Goal: Transaction & Acquisition: Purchase product/service

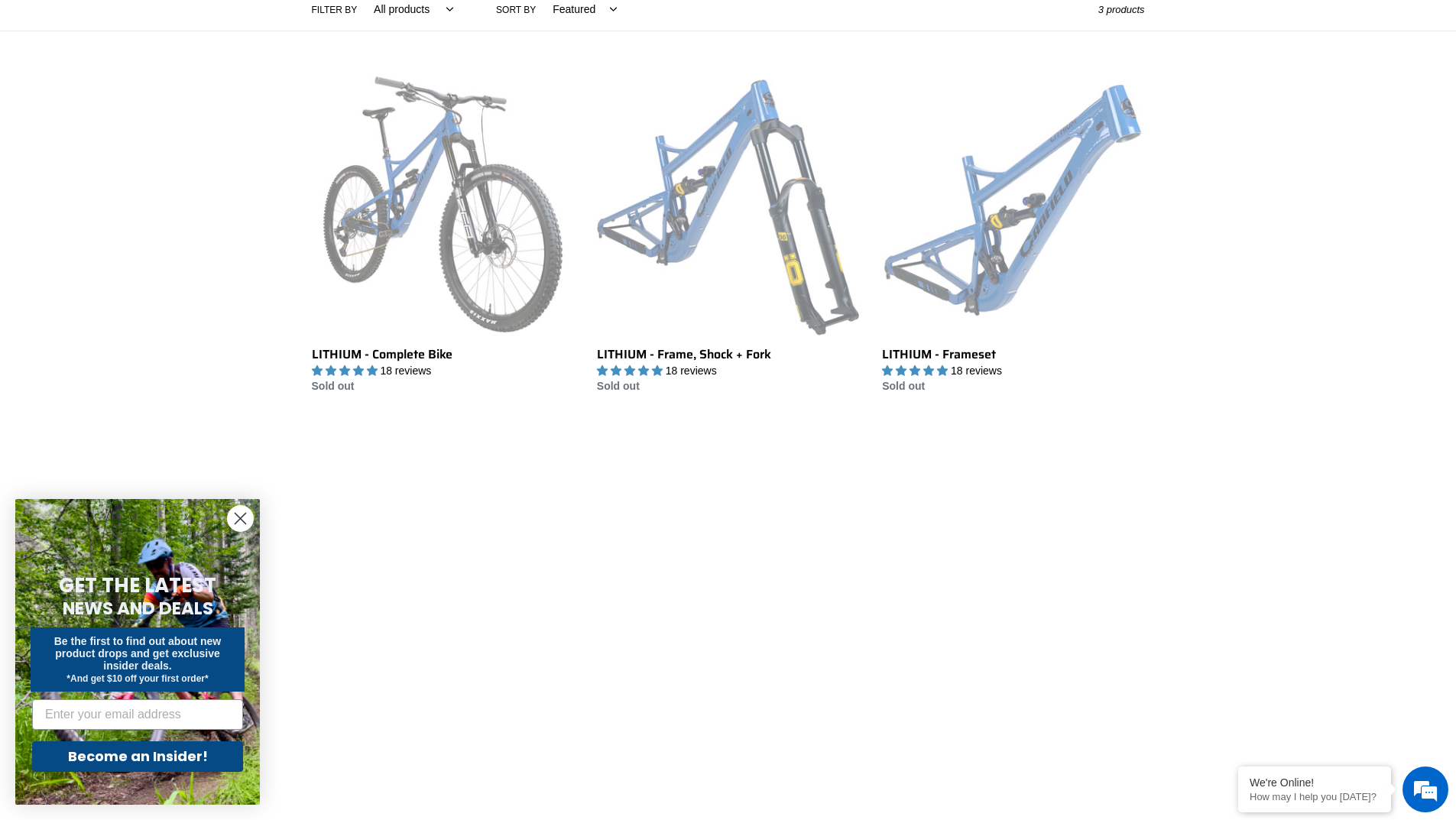
scroll to position [123, 0]
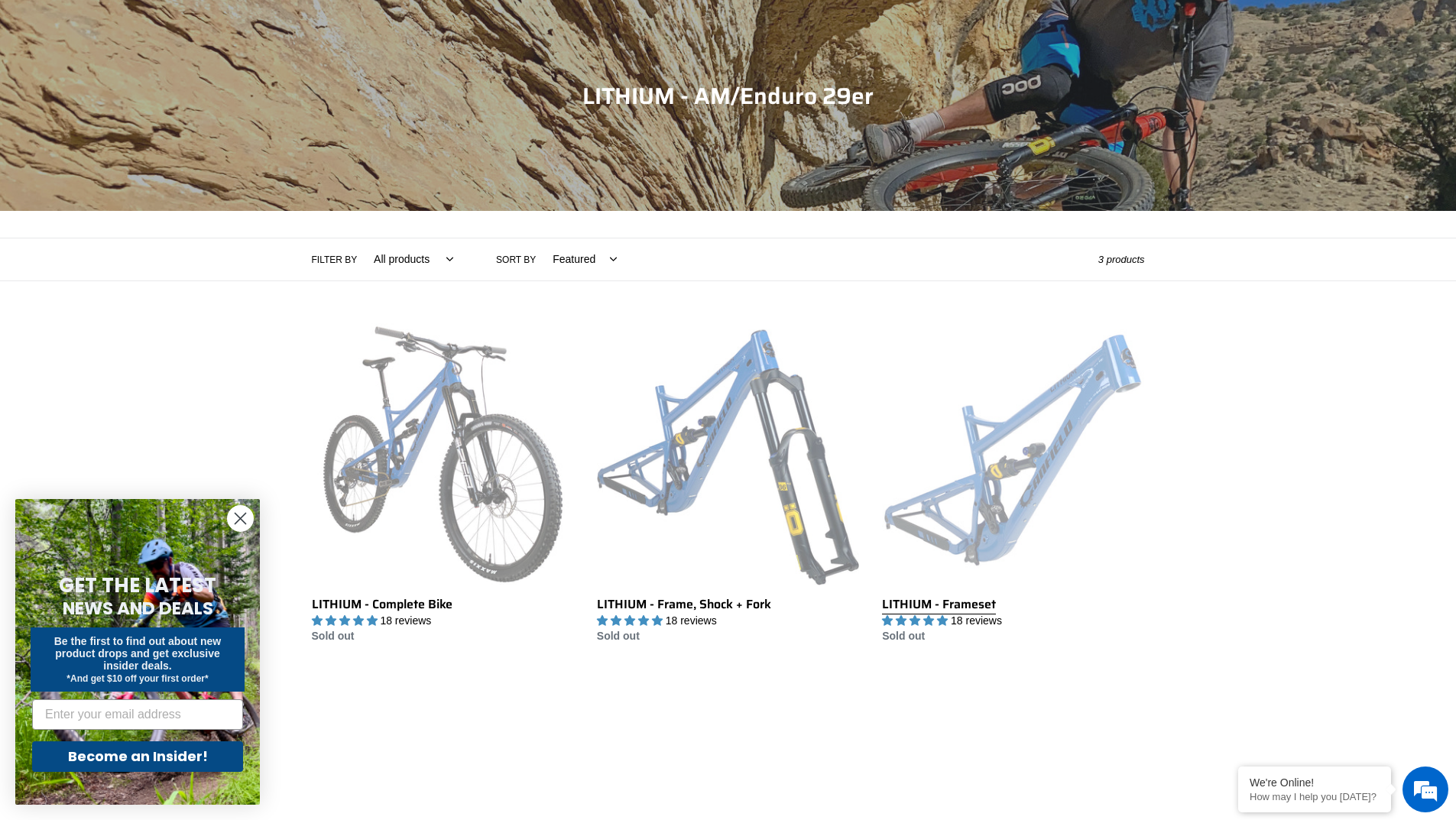
click at [998, 499] on link "LITHIUM - Frameset" at bounding box center [1014, 485] width 263 height 322
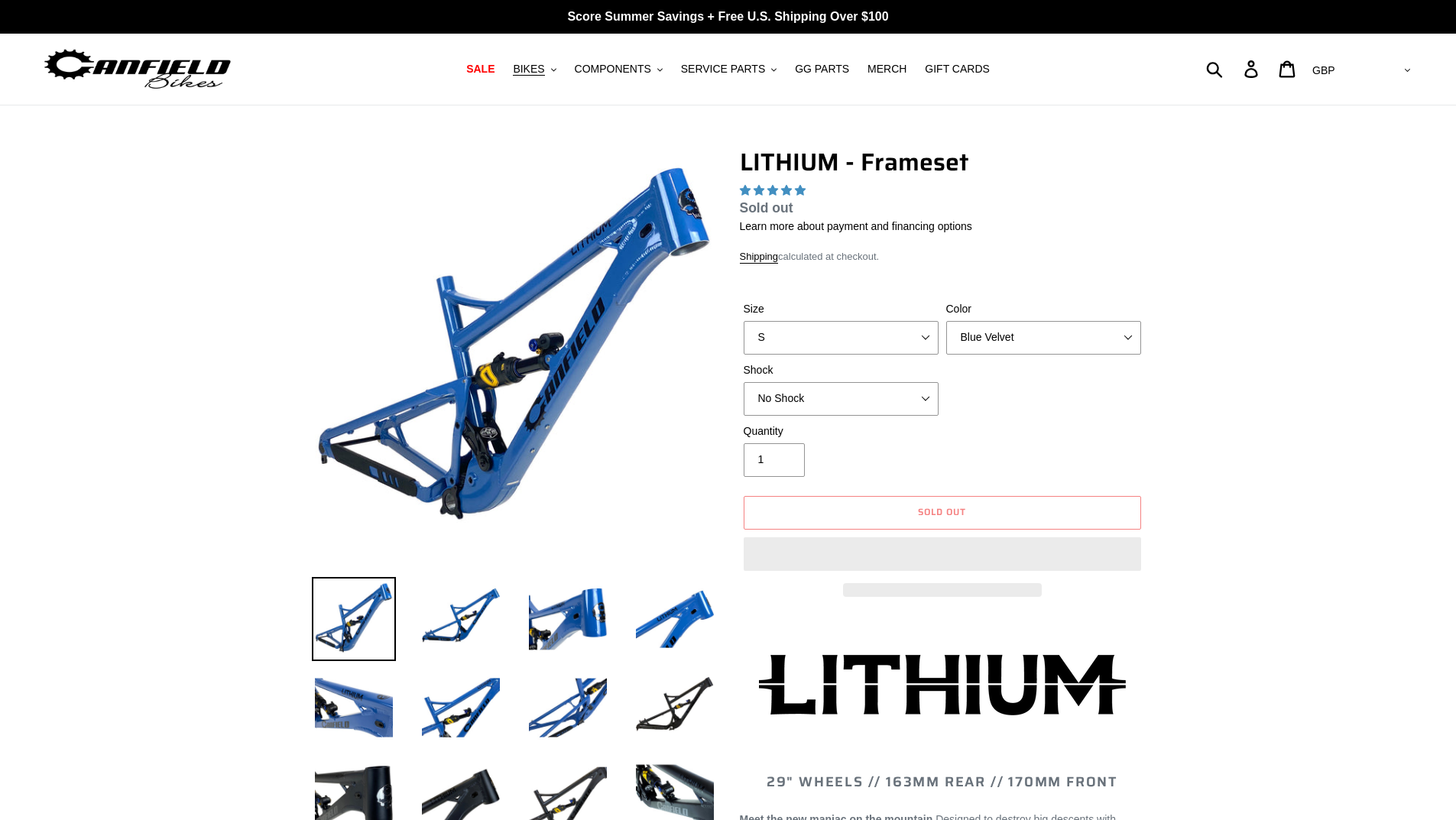
select select "highest-rating"
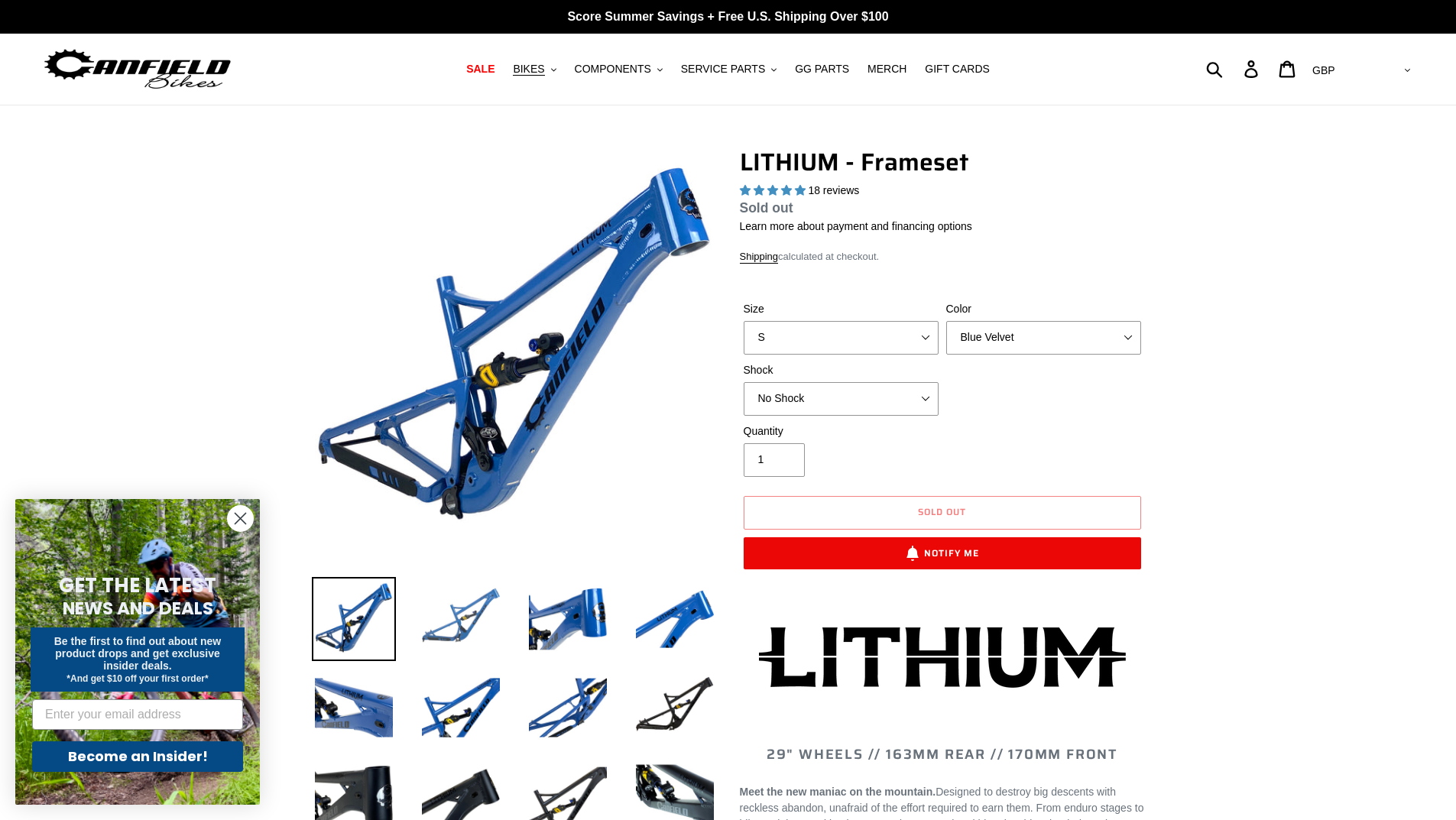
click at [458, 619] on img at bounding box center [460, 619] width 84 height 84
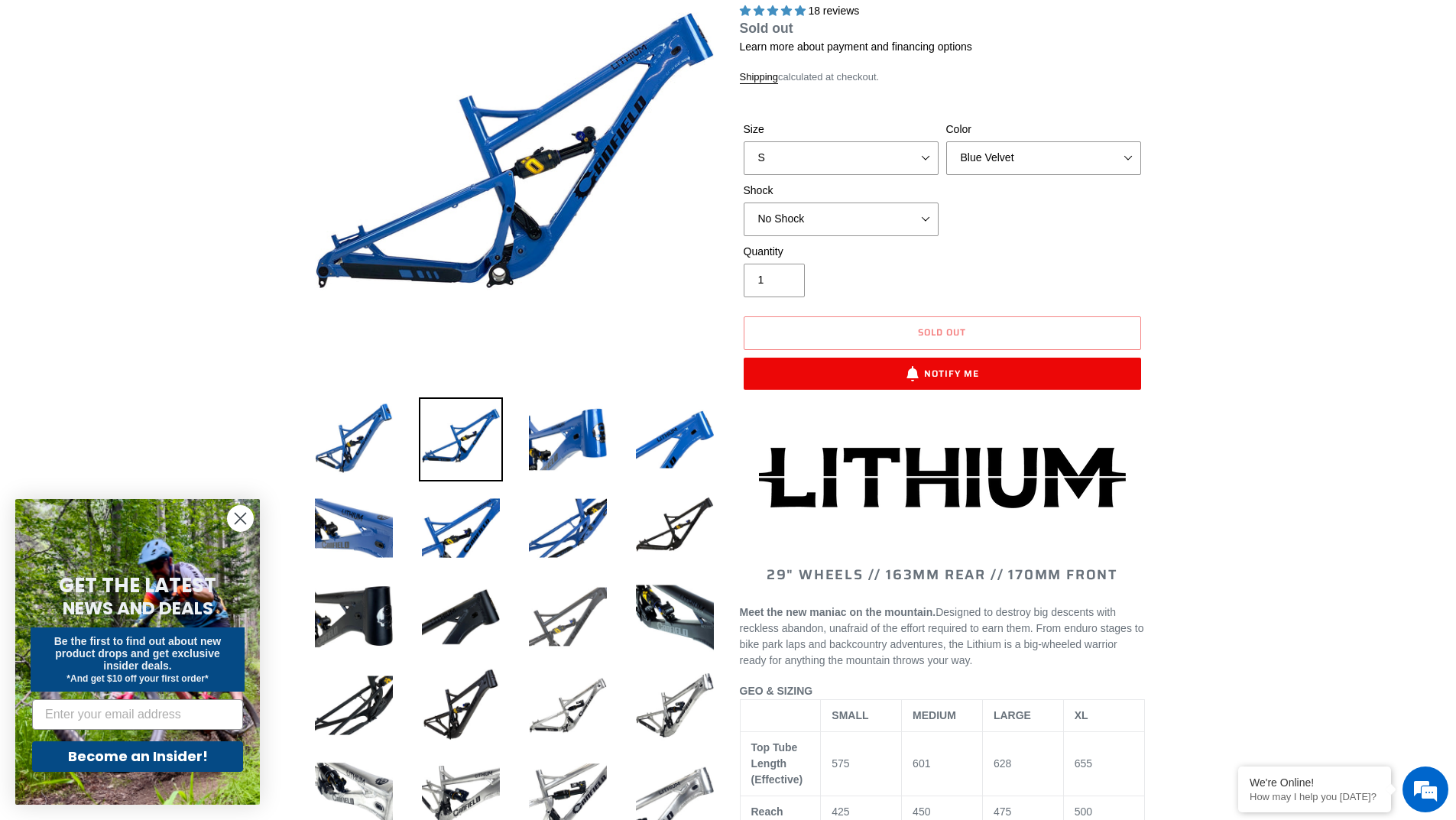
scroll to position [229, 0]
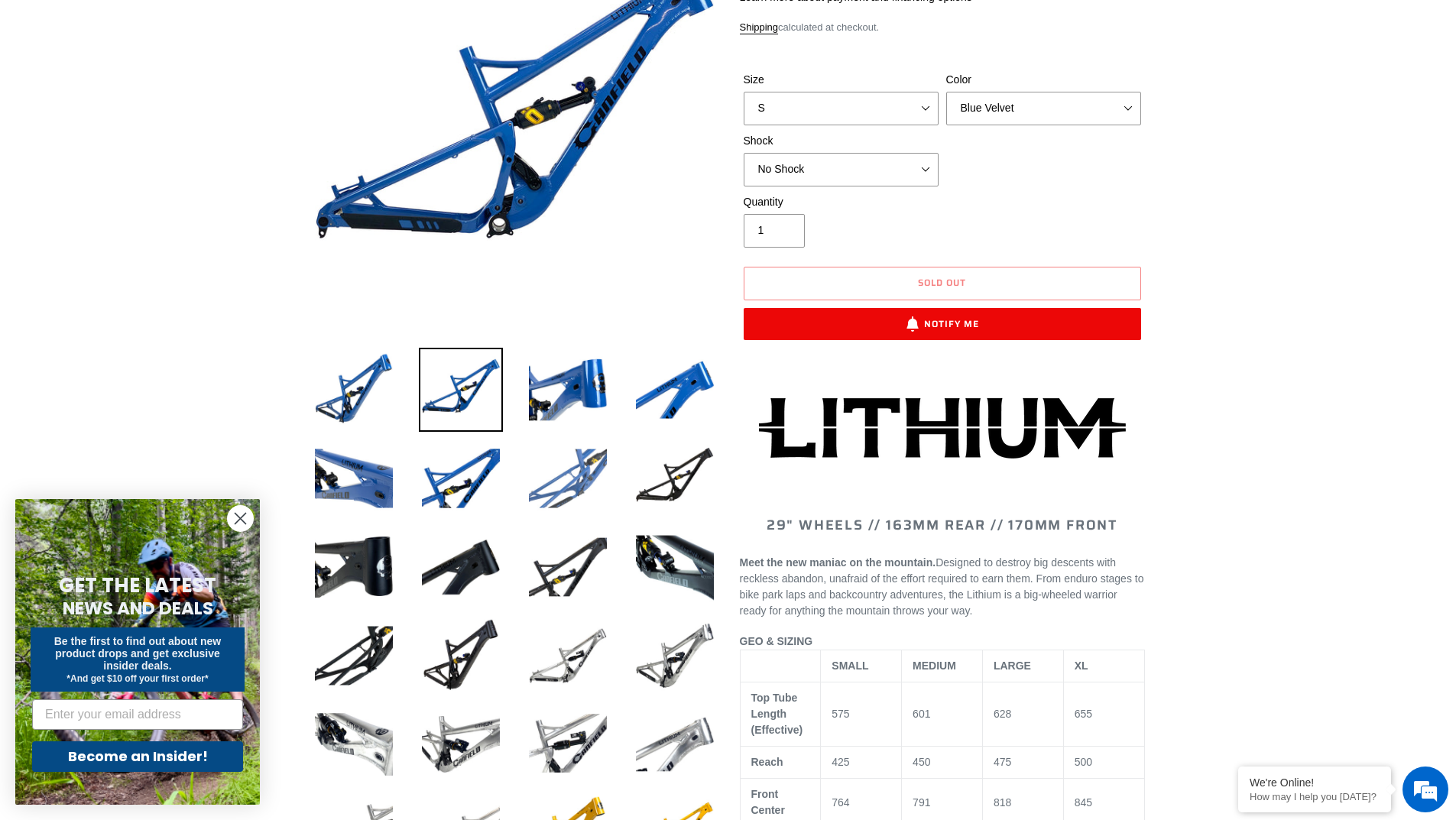
click at [576, 480] on img at bounding box center [568, 478] width 84 height 84
